Goal: Transaction & Acquisition: Purchase product/service

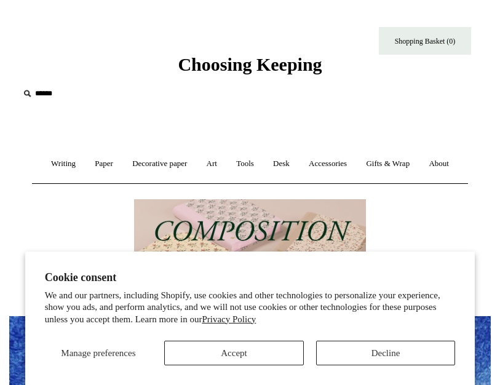
click at [372, 346] on button "Decline" at bounding box center [386, 352] width 140 height 25
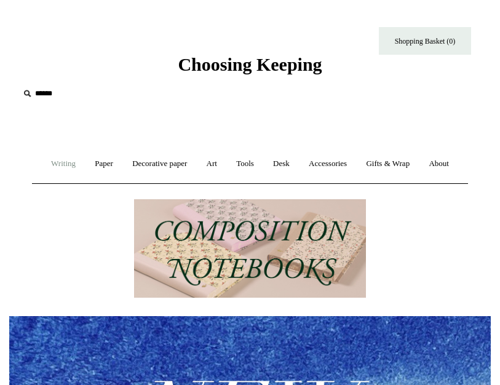
click at [57, 157] on link "Writing +" at bounding box center [63, 163] width 42 height 33
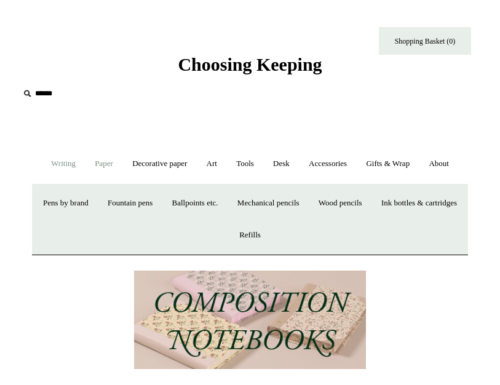
click at [96, 169] on link "Paper +" at bounding box center [104, 163] width 36 height 33
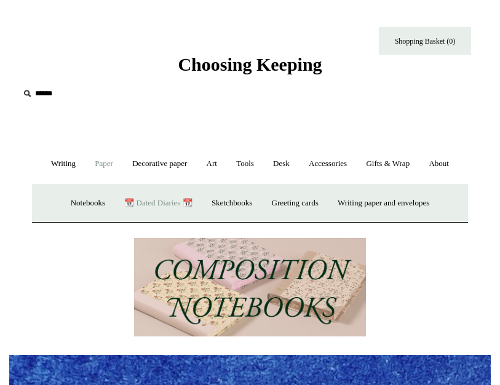
click at [154, 199] on link "📆 Dated Diaries 📆" at bounding box center [158, 203] width 85 height 33
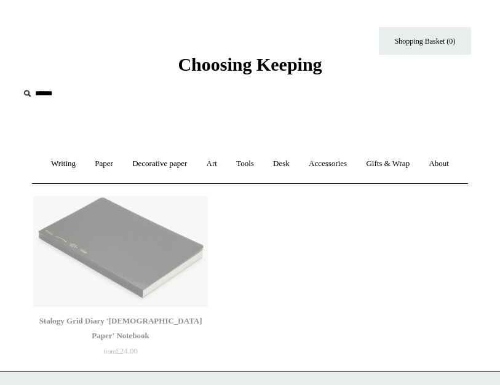
click at [163, 201] on img at bounding box center [120, 251] width 175 height 111
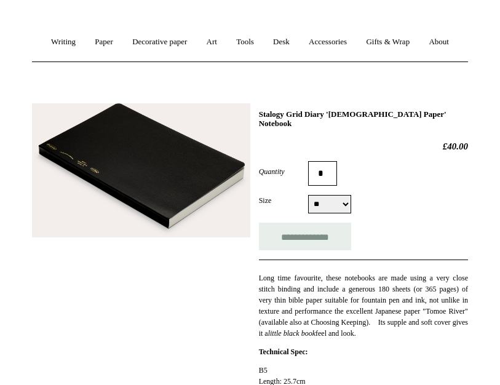
scroll to position [116, 0]
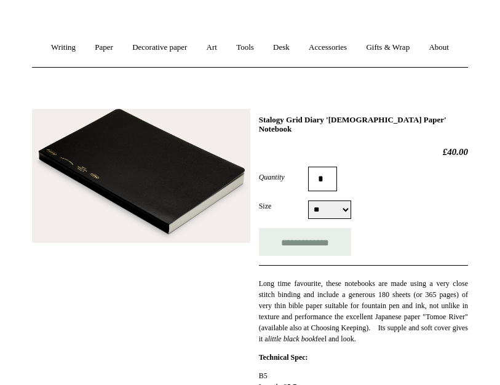
click at [148, 199] on img at bounding box center [141, 176] width 218 height 134
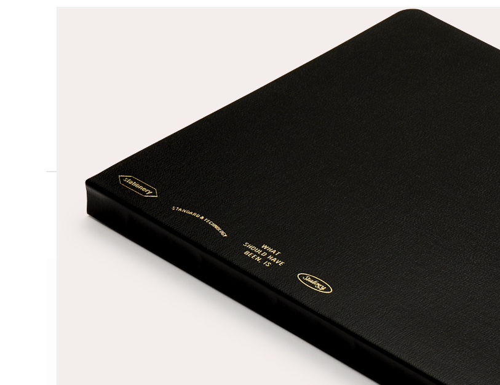
scroll to position [0, 0]
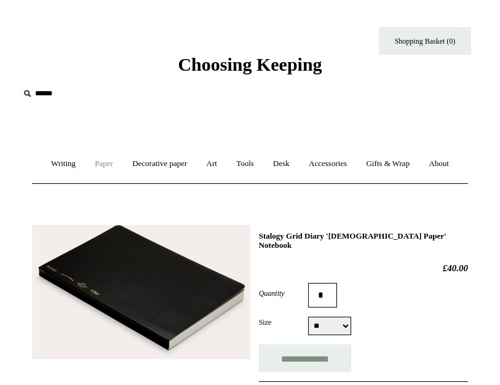
click at [94, 167] on link "Paper +" at bounding box center [104, 163] width 36 height 33
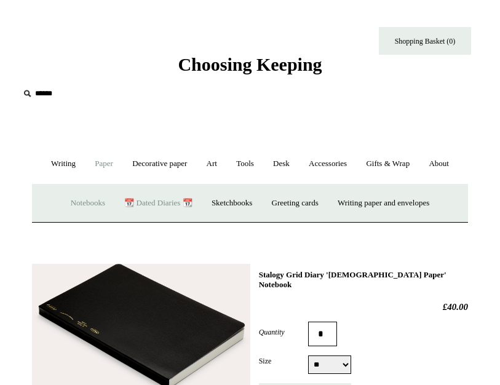
click at [71, 199] on link "Notebooks +" at bounding box center [88, 203] width 52 height 33
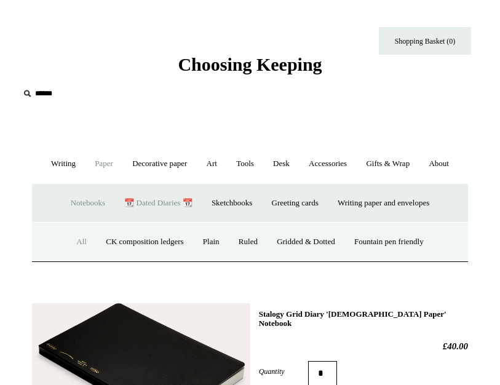
click at [74, 237] on link "All" at bounding box center [82, 242] width 28 height 33
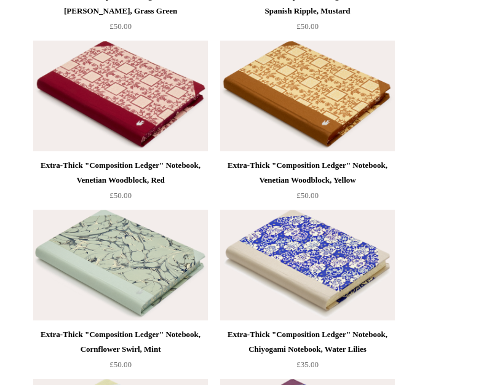
scroll to position [11984, 0]
